Goal: Understand process/instructions: Learn how to perform a task or action

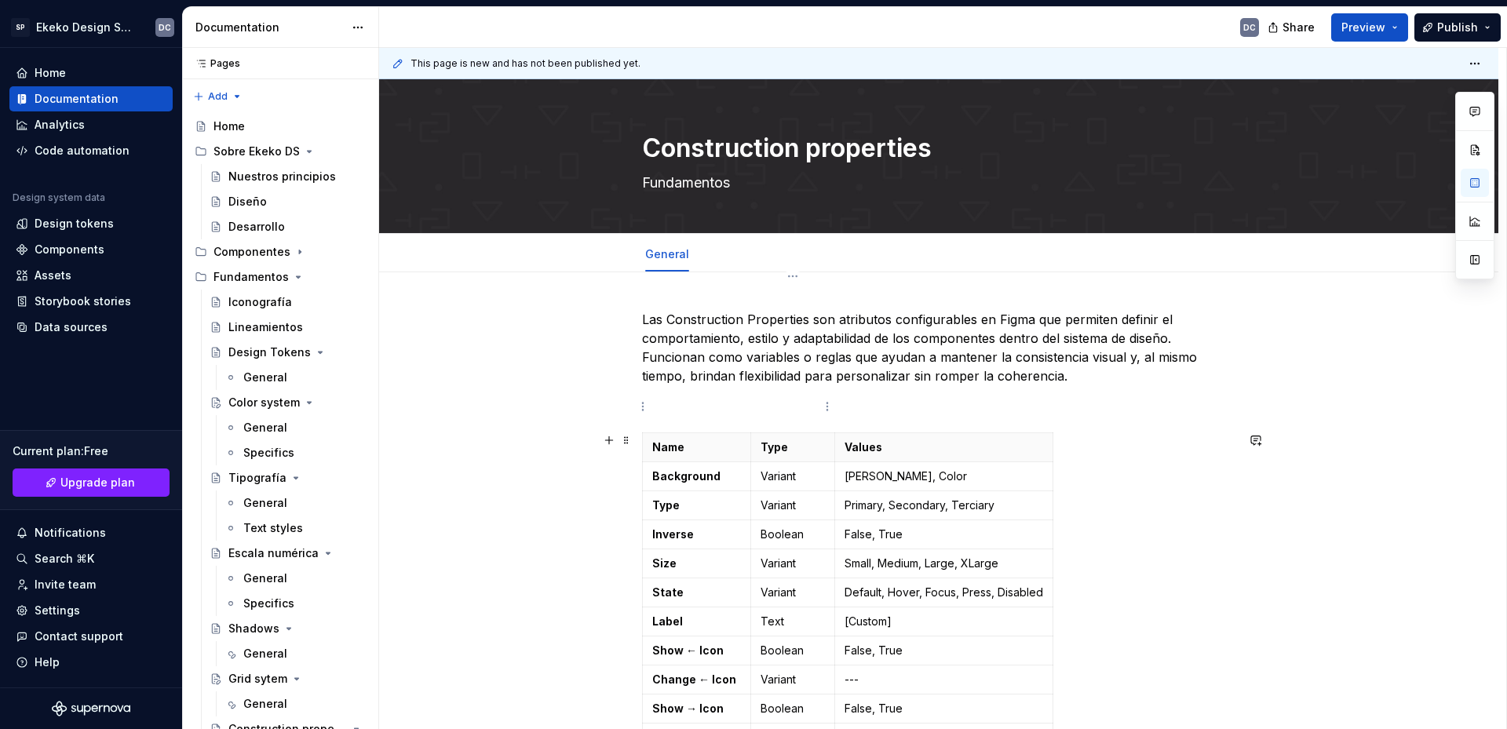
scroll to position [157, 0]
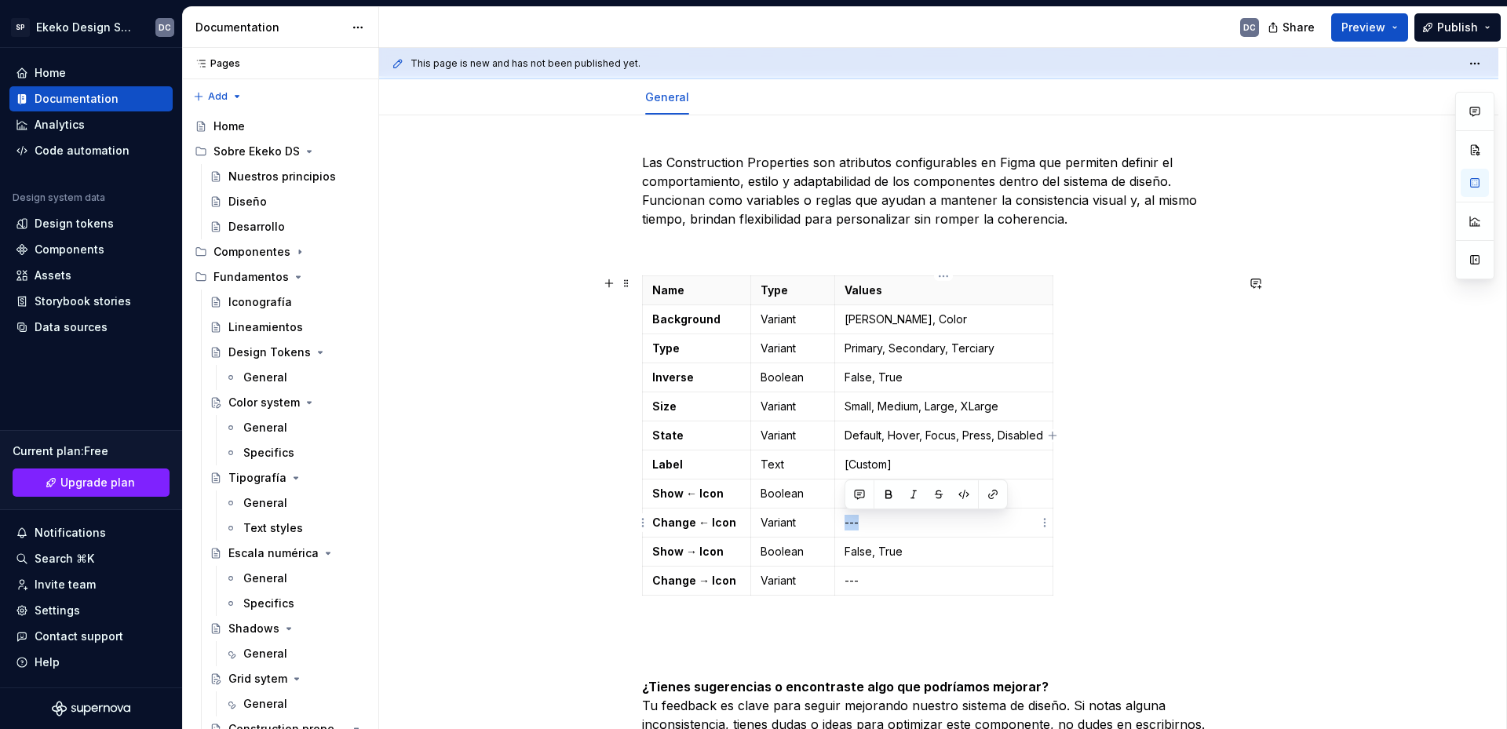
drag, startPoint x: 861, startPoint y: 524, endPoint x: 847, endPoint y: 525, distance: 14.2
click at [847, 525] on p "---" at bounding box center [944, 523] width 199 height 16
drag, startPoint x: 866, startPoint y: 582, endPoint x: 842, endPoint y: 583, distance: 23.6
click at [842, 583] on td "---" at bounding box center [944, 581] width 218 height 29
click at [838, 583] on td "[Custom]" at bounding box center [944, 581] width 218 height 29
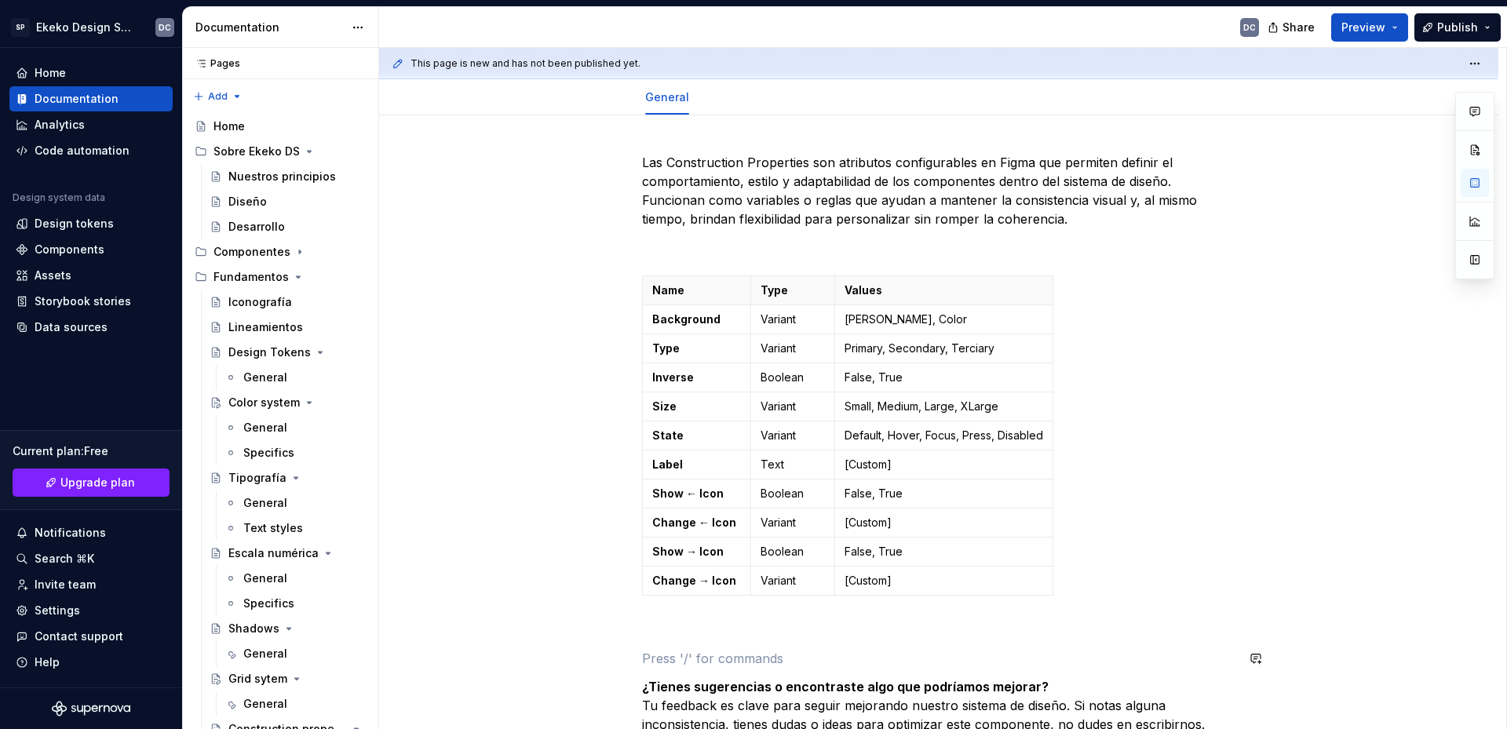
click at [700, 641] on div "Las Construction Properties son atributos configurables en Figma que permiten d…" at bounding box center [939, 495] width 594 height 685
click at [691, 626] on p at bounding box center [939, 630] width 594 height 19
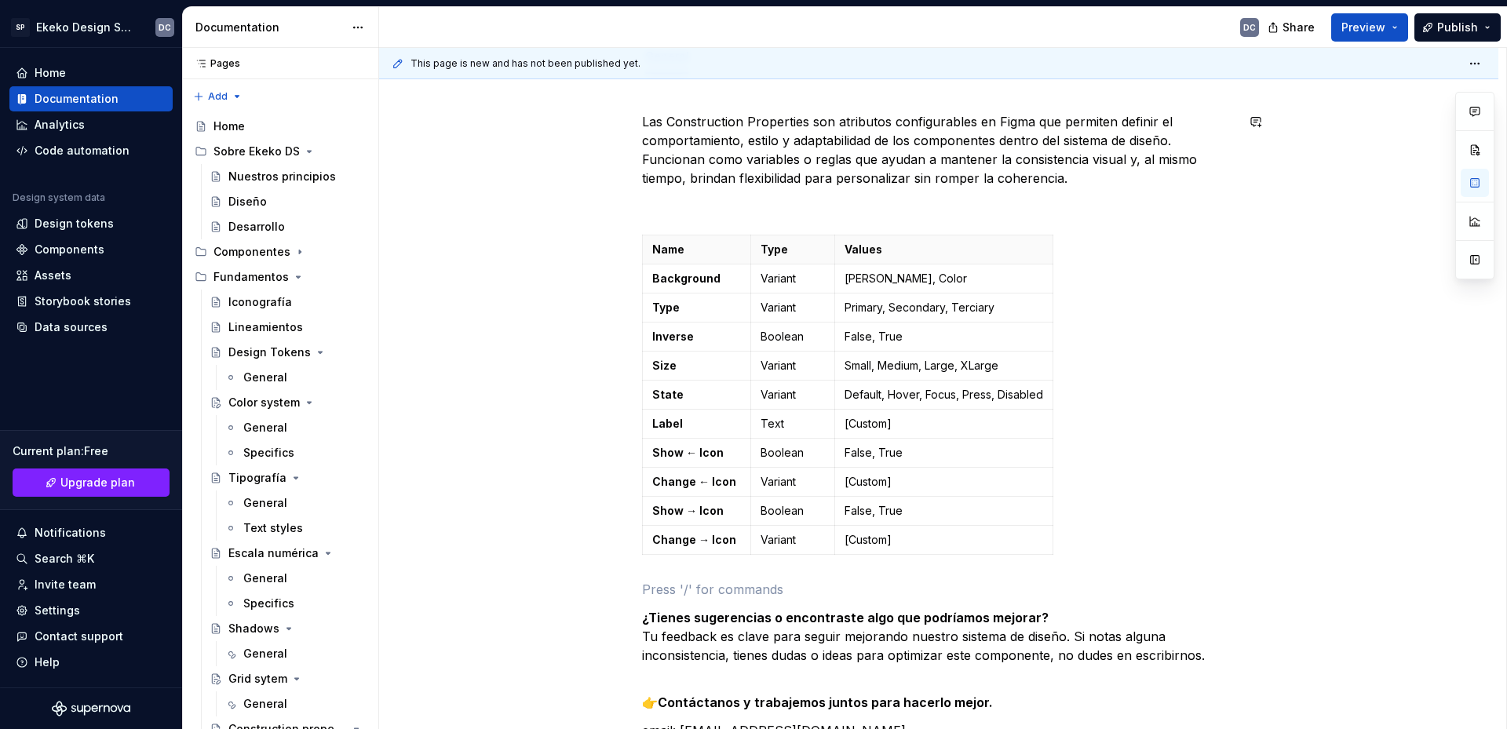
scroll to position [236, 0]
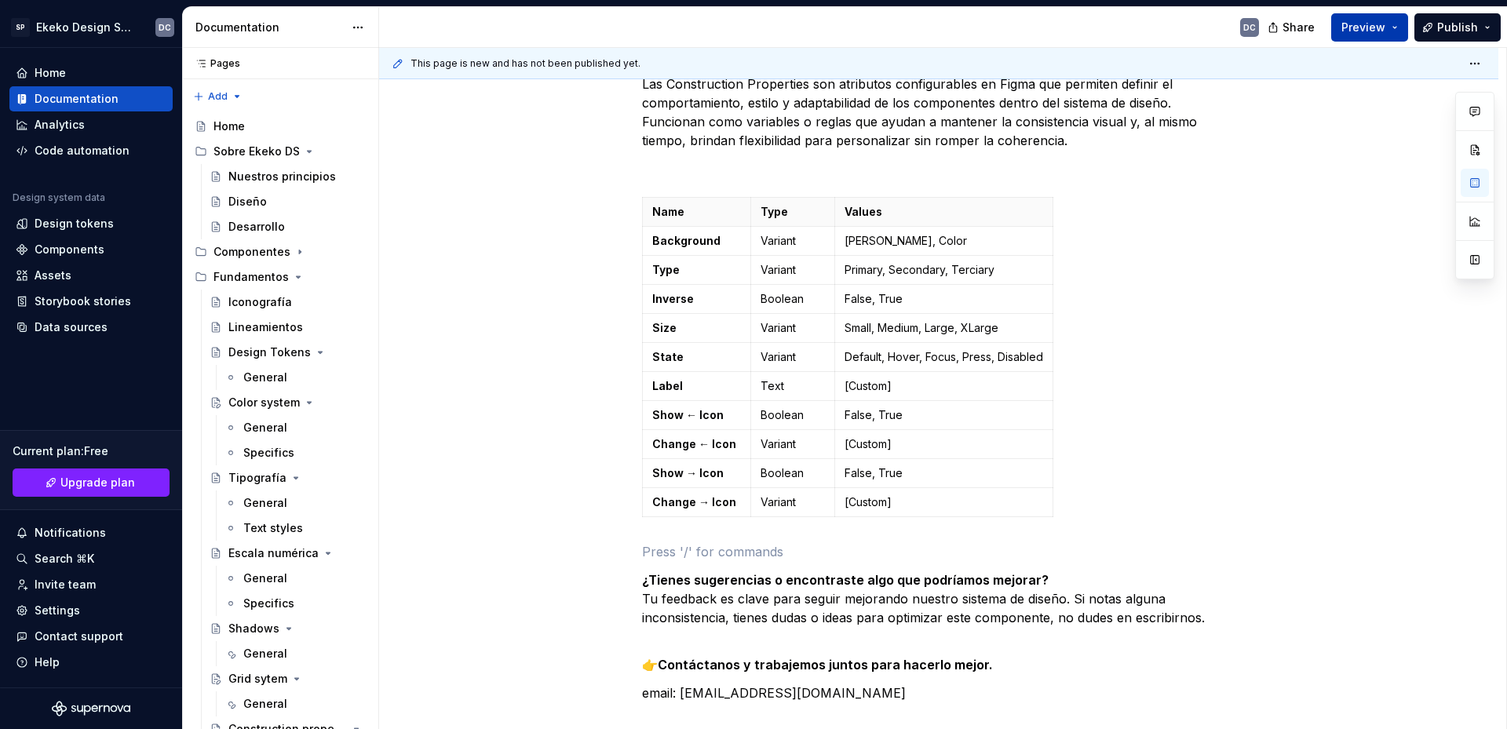
click at [1396, 27] on button "Preview" at bounding box center [1370, 27] width 77 height 28
click at [83, 99] on div "Documentation" at bounding box center [77, 99] width 84 height 16
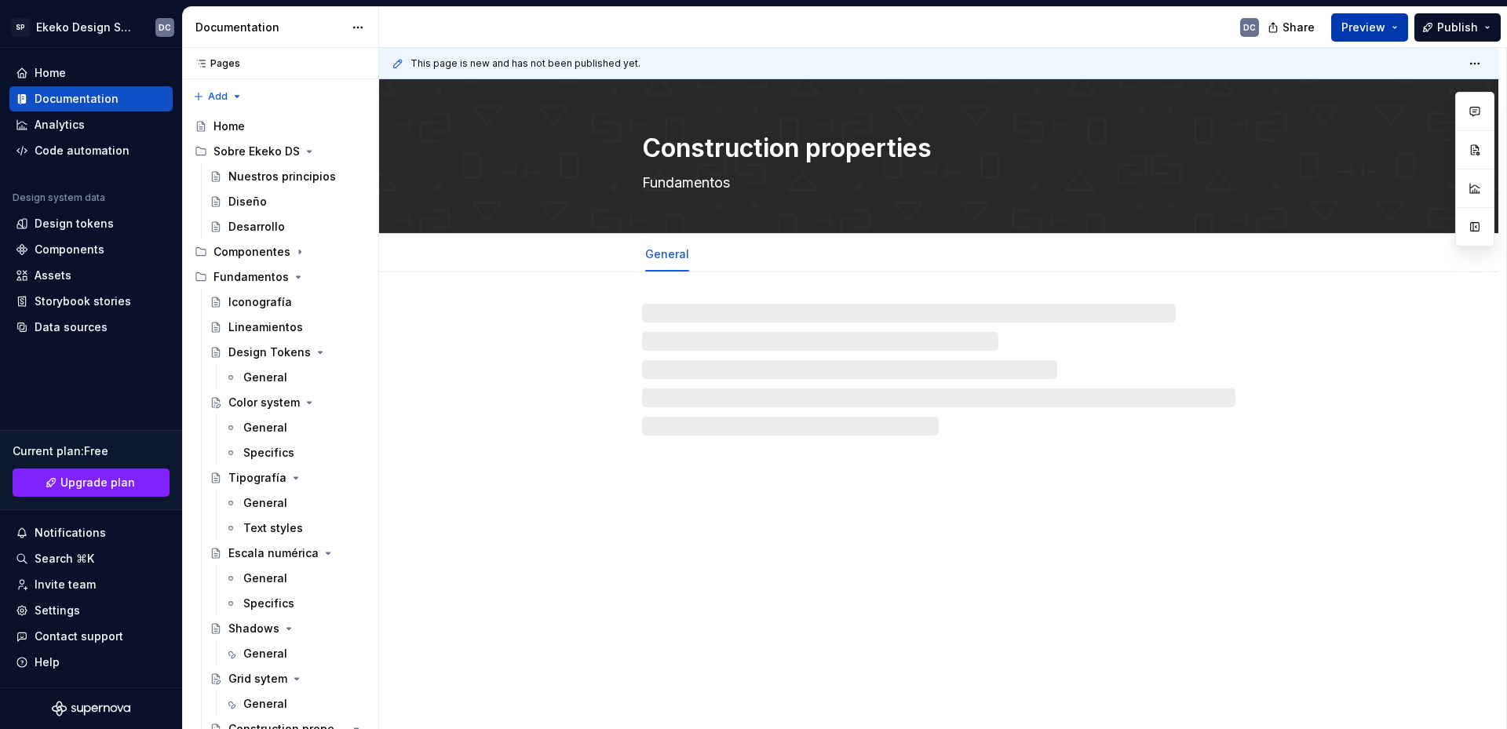
click at [1401, 27] on button "Preview" at bounding box center [1370, 27] width 77 height 28
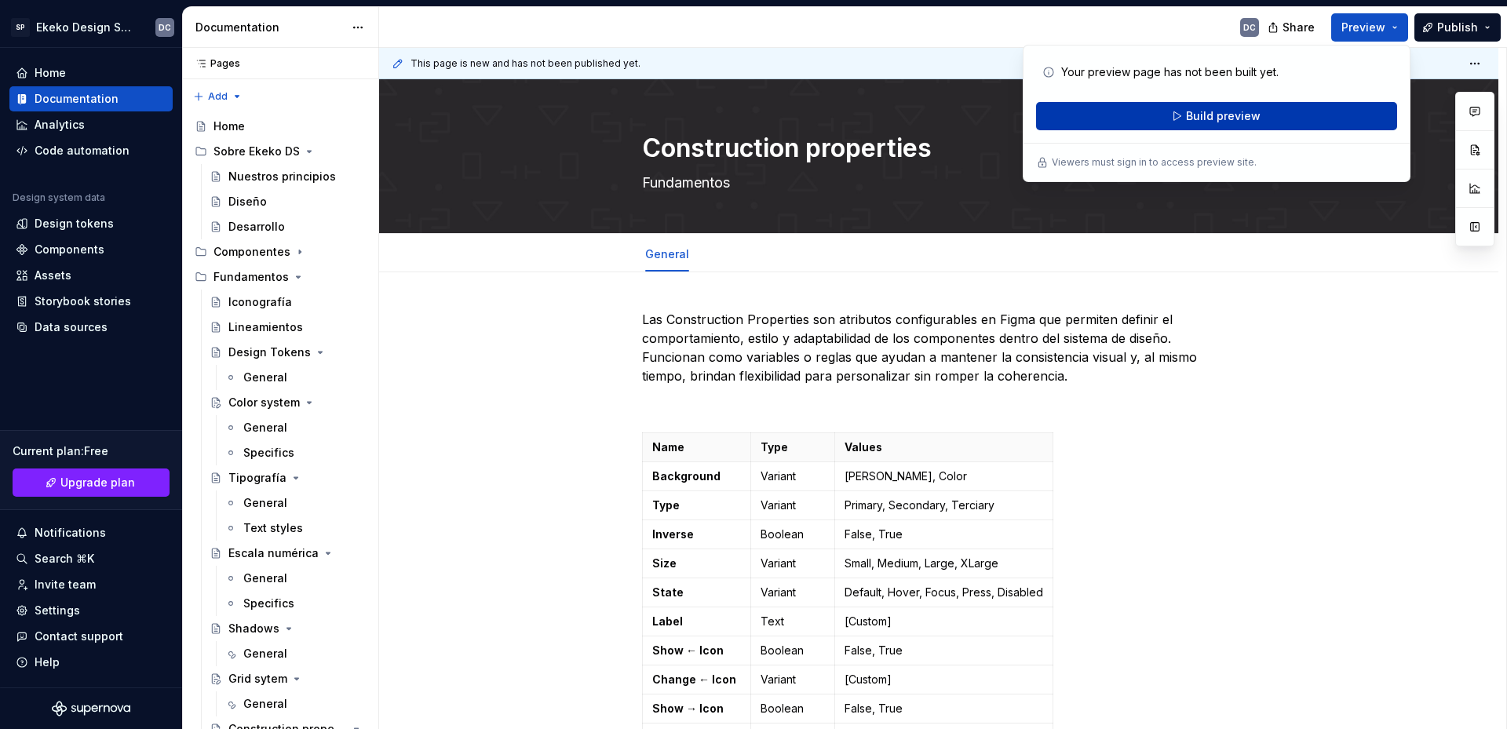
click at [1299, 117] on button "Build preview" at bounding box center [1216, 116] width 361 height 28
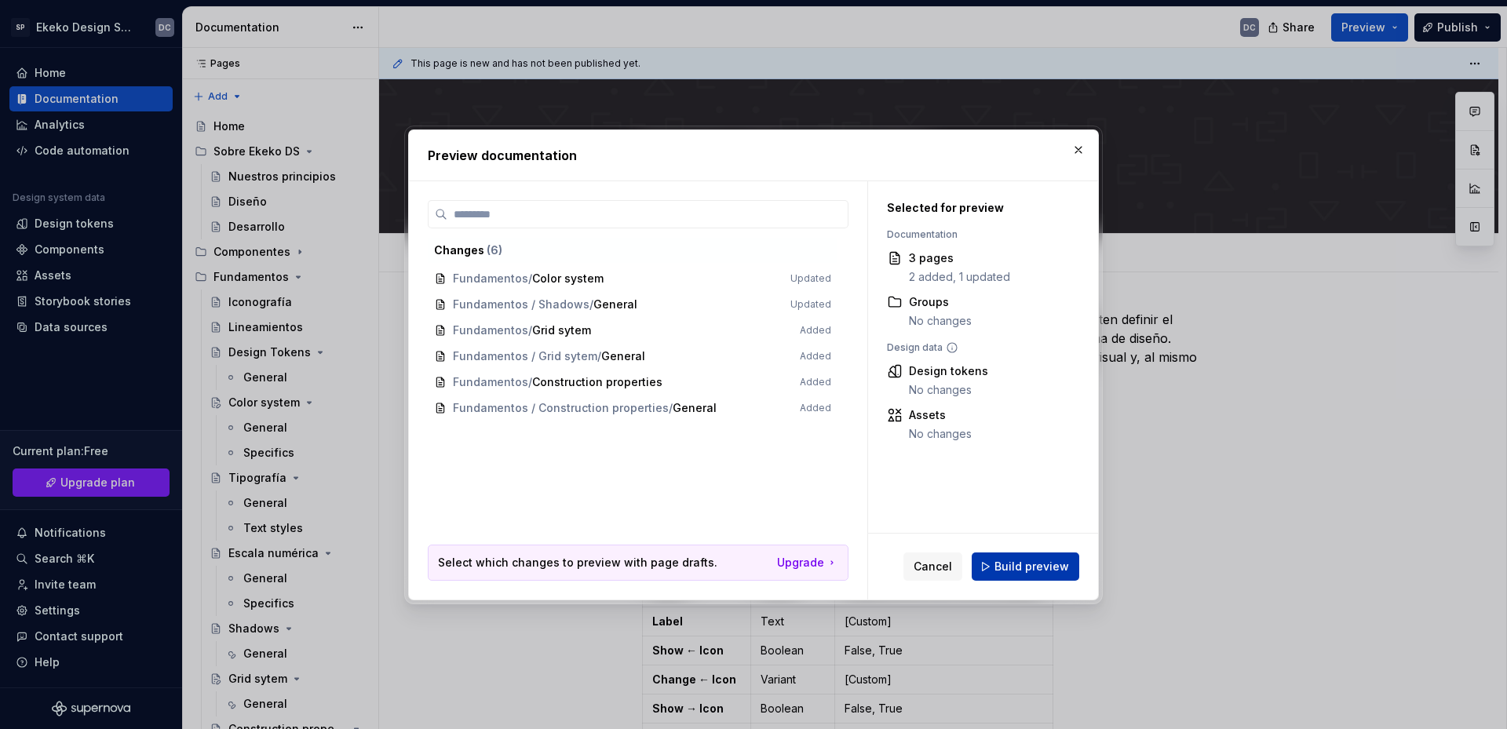
click at [1027, 558] on button "Build preview" at bounding box center [1026, 567] width 108 height 28
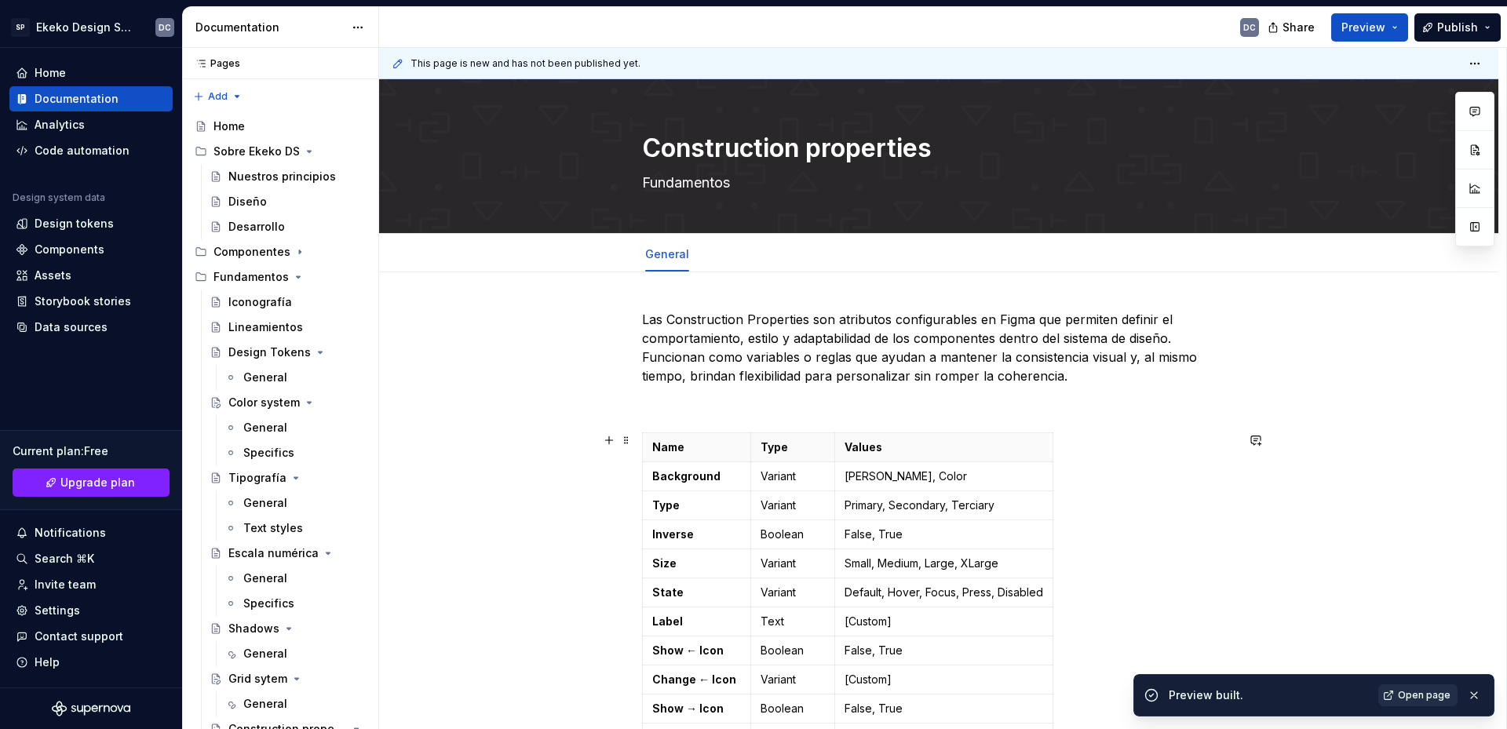
click at [1436, 691] on span "Open page" at bounding box center [1424, 695] width 53 height 13
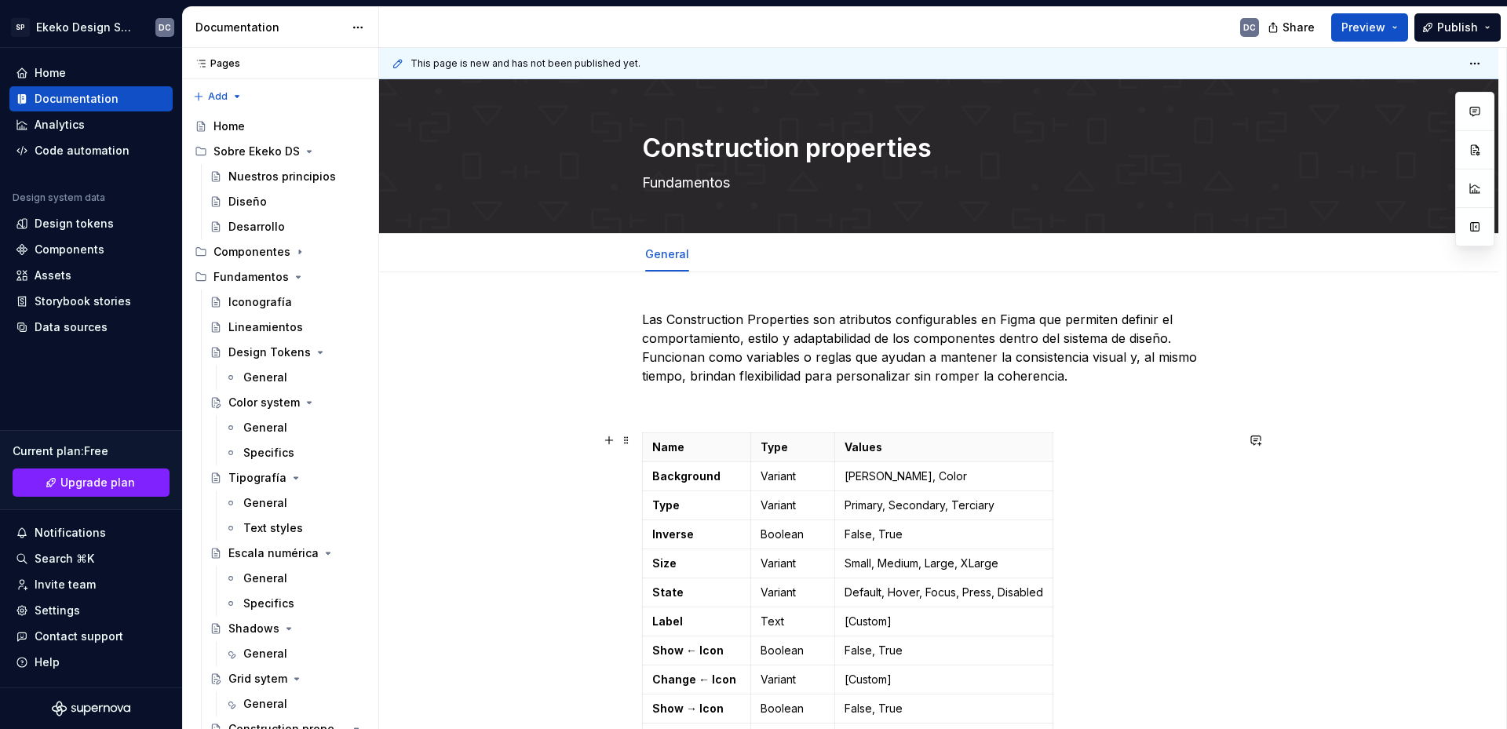
type textarea "*"
